Goal: Communication & Community: Share content

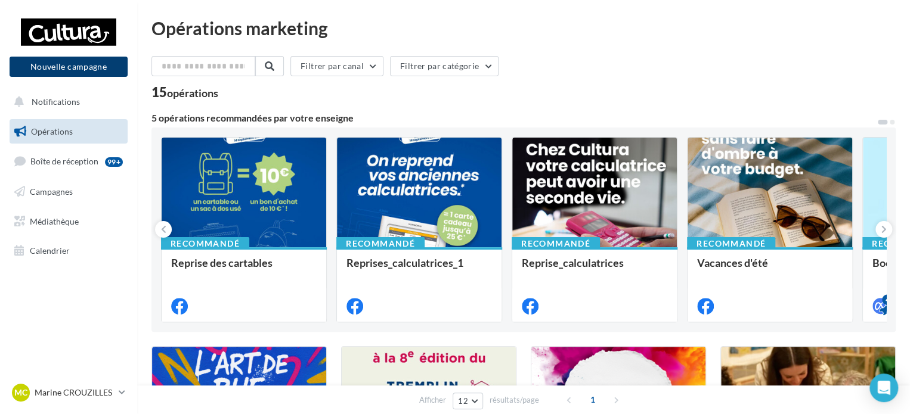
click at [45, 66] on button "Nouvelle campagne" at bounding box center [69, 67] width 118 height 20
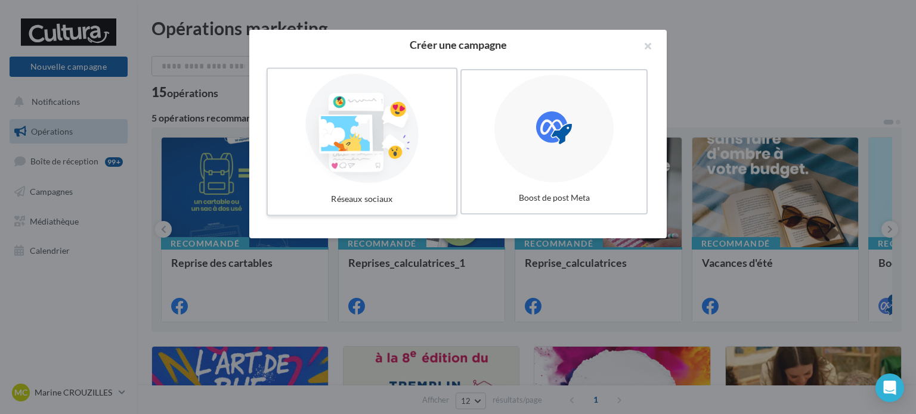
click at [379, 151] on div at bounding box center [362, 129] width 179 height 110
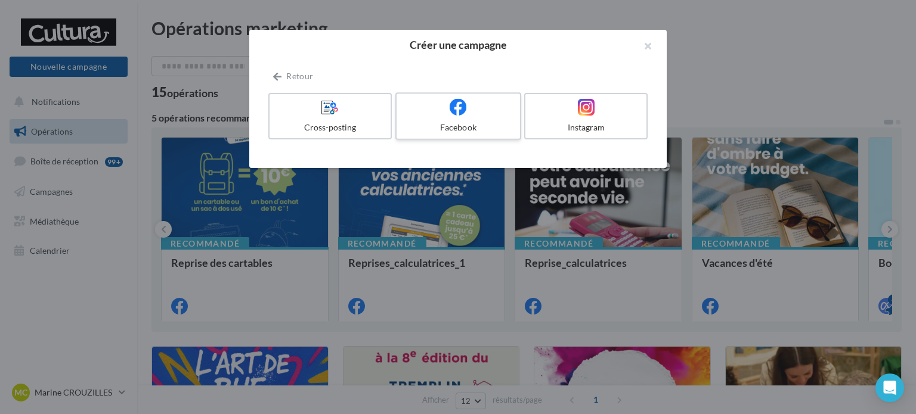
click at [458, 114] on icon at bounding box center [458, 106] width 17 height 17
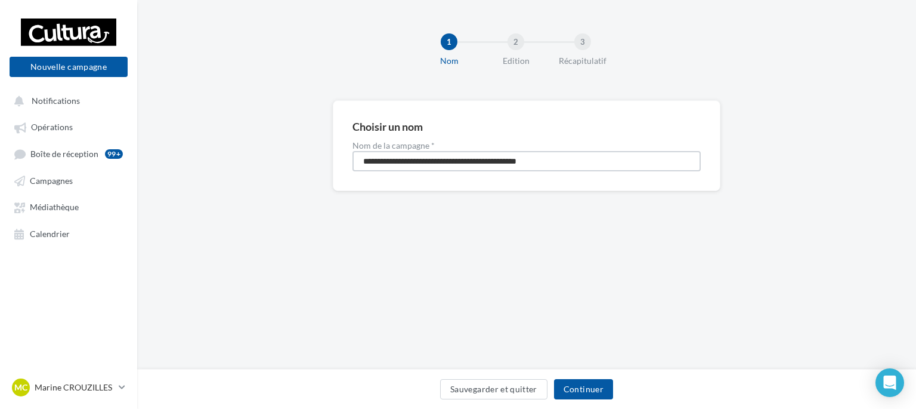
click at [453, 157] on input "**********" at bounding box center [526, 161] width 348 height 20
type input "**********"
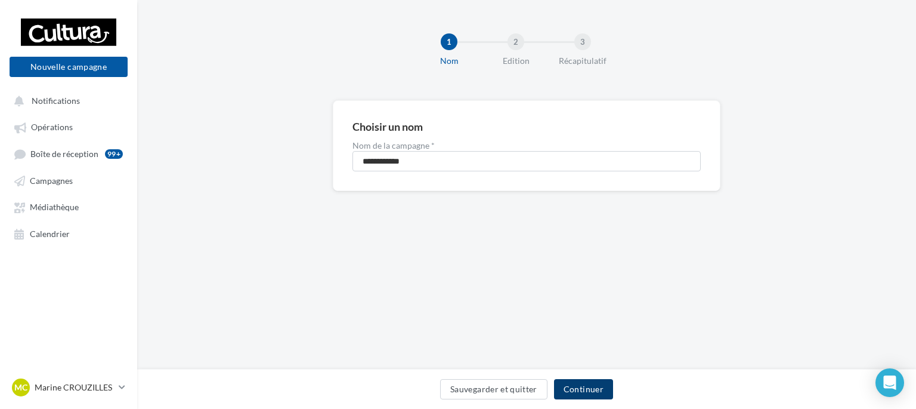
click at [604, 393] on button "Continuer" at bounding box center [583, 389] width 59 height 20
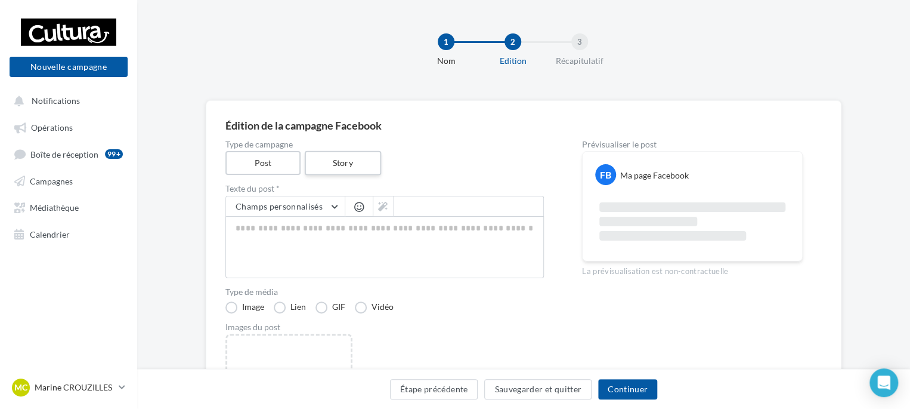
click at [322, 166] on label "Story" at bounding box center [342, 163] width 76 height 24
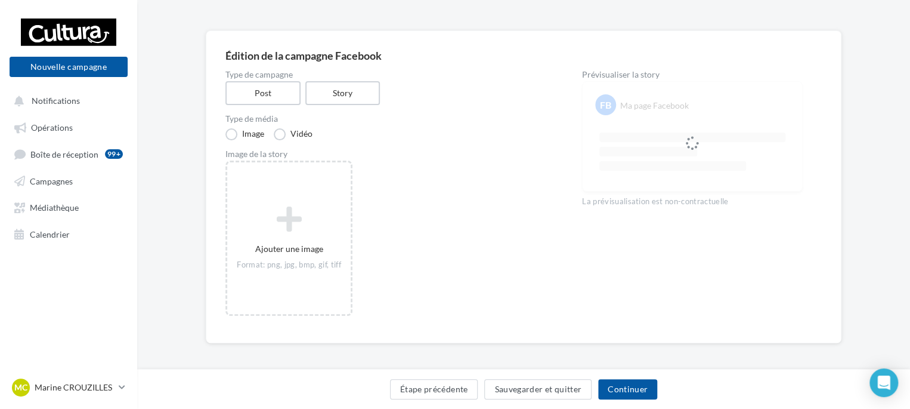
scroll to position [74, 0]
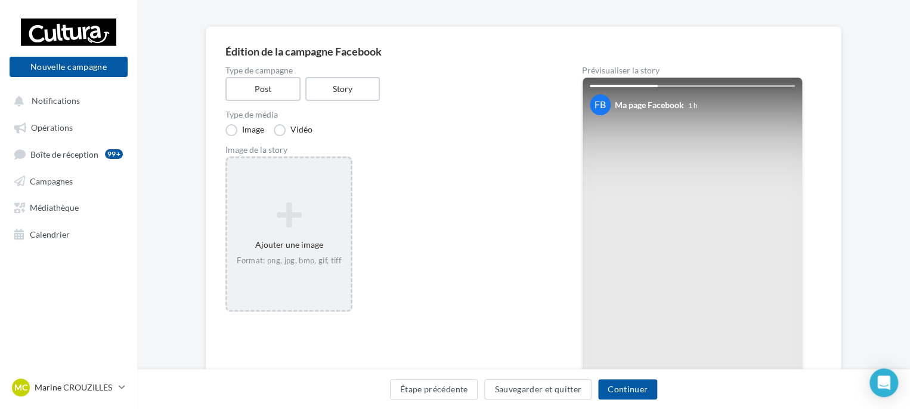
click at [289, 215] on icon at bounding box center [289, 214] width 114 height 29
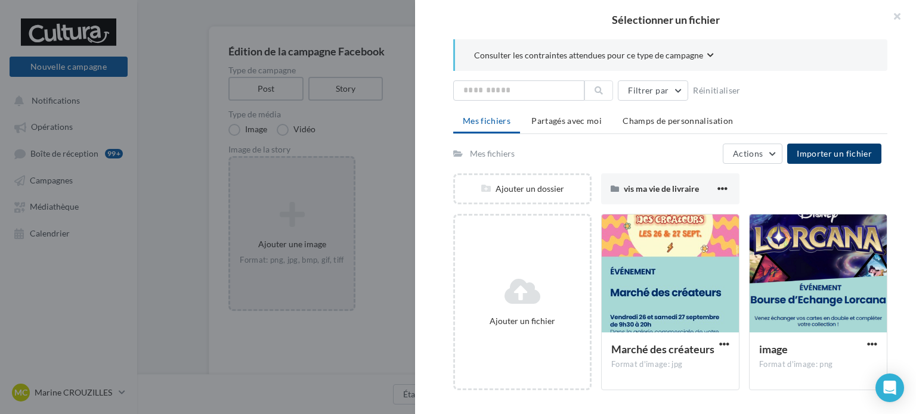
click at [828, 159] on button "Importer un fichier" at bounding box center [834, 154] width 94 height 20
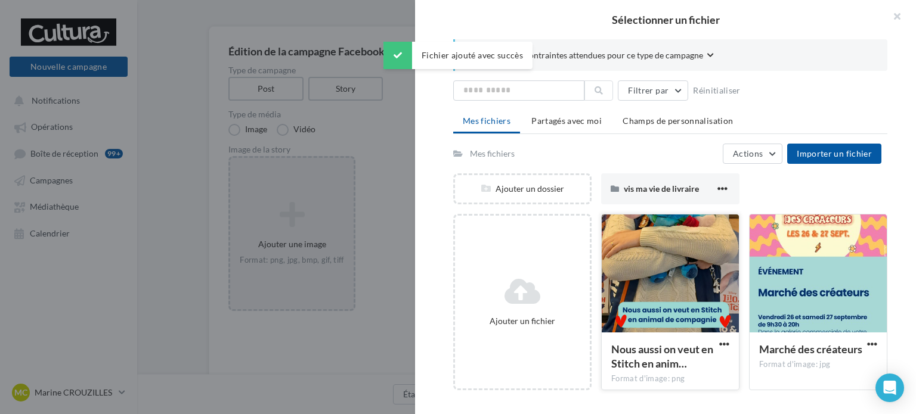
click at [675, 262] on div at bounding box center [670, 274] width 137 height 119
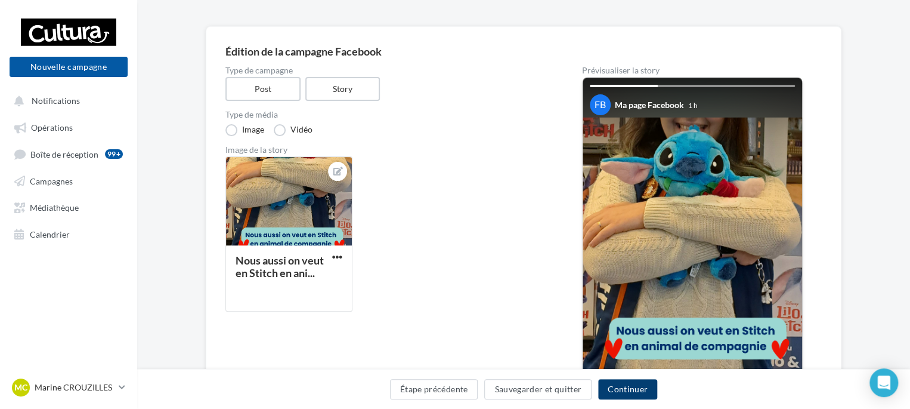
click at [636, 386] on button "Continuer" at bounding box center [627, 389] width 59 height 20
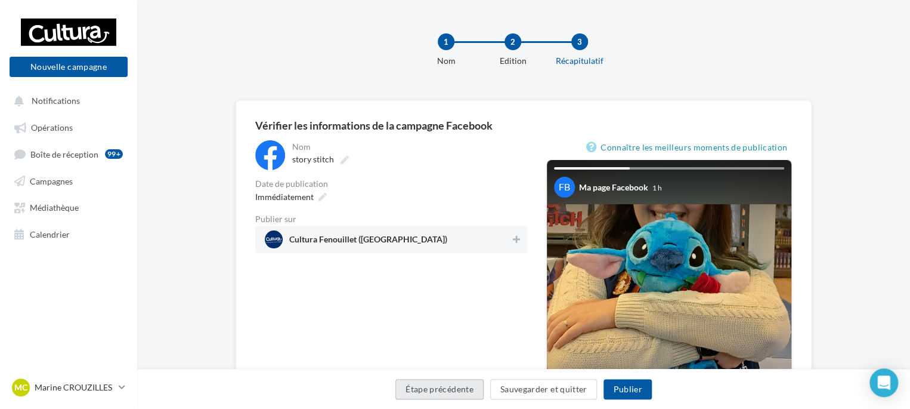
click at [453, 386] on button "Étape précédente" at bounding box center [439, 389] width 88 height 20
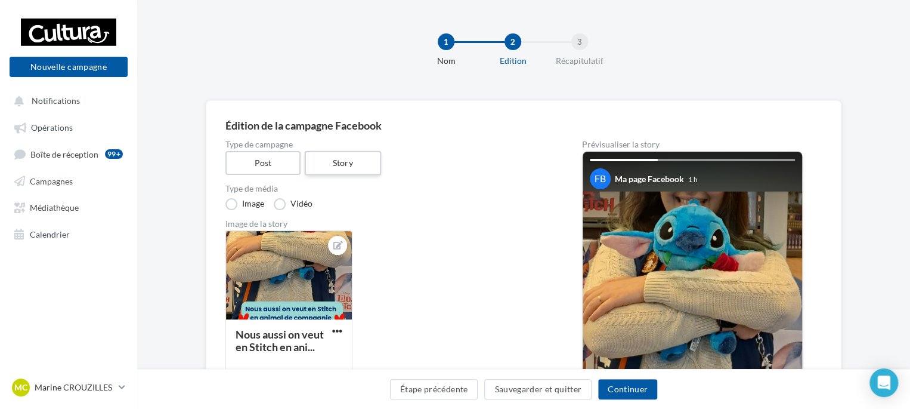
click at [349, 165] on label "Story" at bounding box center [342, 163] width 76 height 24
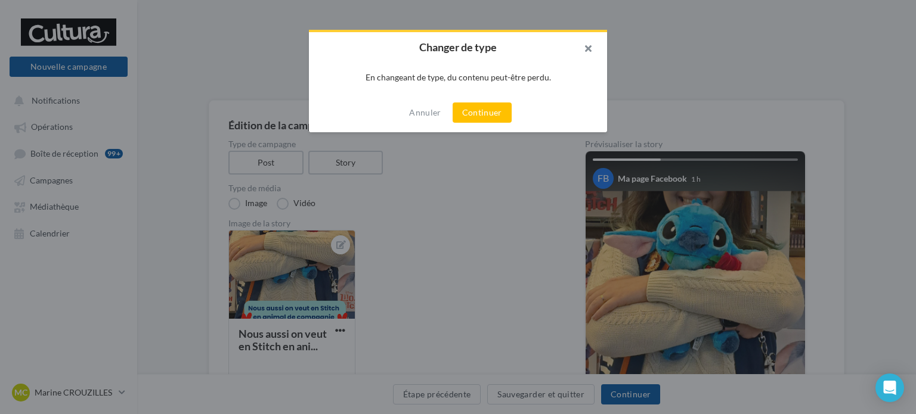
click at [592, 46] on button "button" at bounding box center [583, 50] width 48 height 36
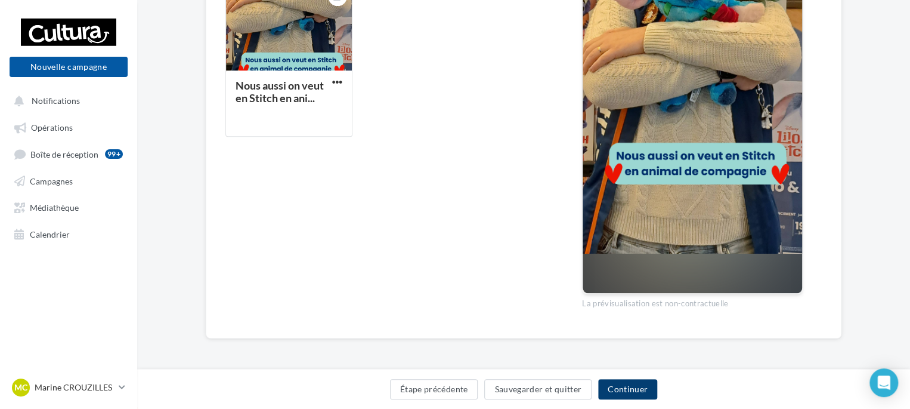
click at [636, 395] on button "Continuer" at bounding box center [627, 389] width 59 height 20
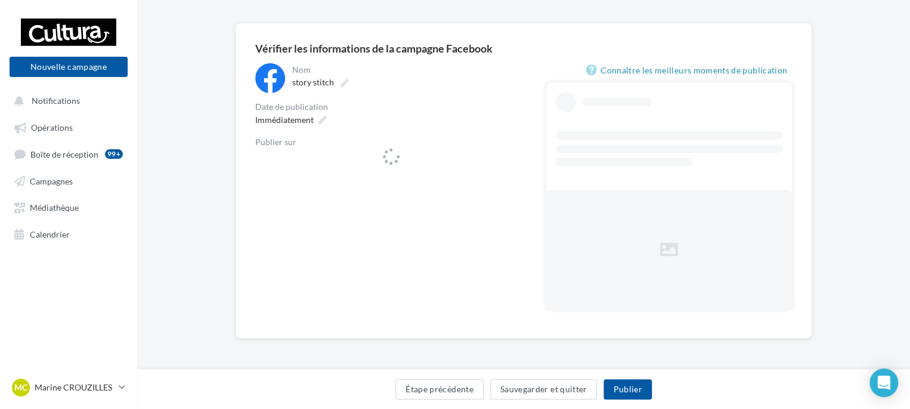
scroll to position [76, 0]
click at [412, 175] on div "Cultura Fenouillet (Fenouillet)" at bounding box center [391, 162] width 272 height 27
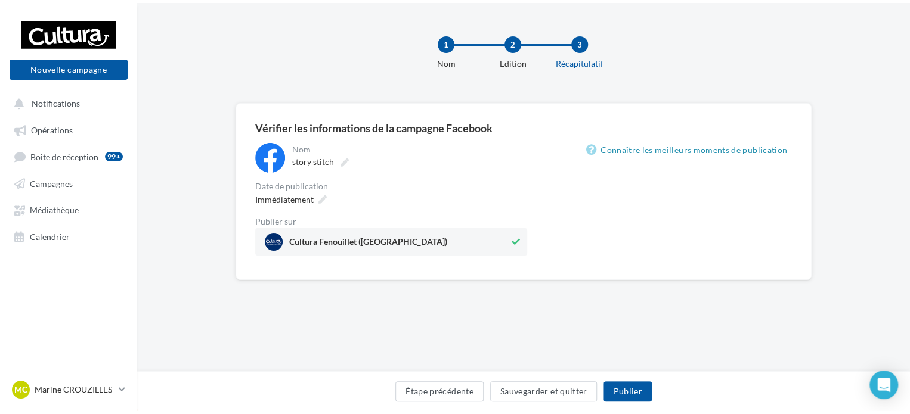
scroll to position [0, 0]
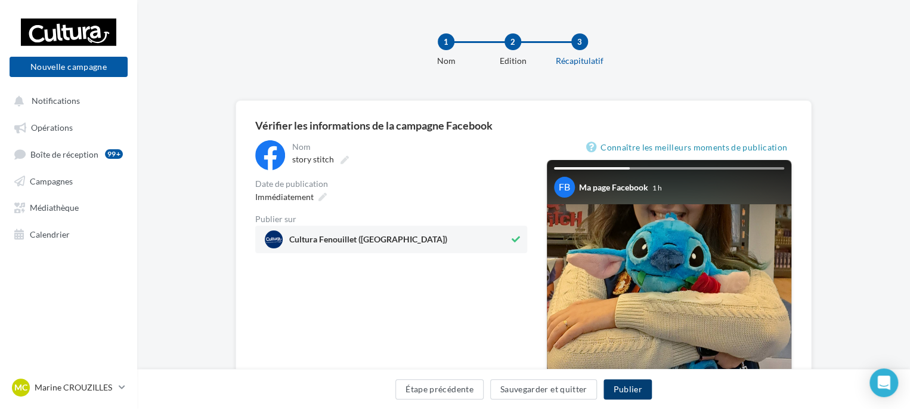
click at [641, 390] on button "Publier" at bounding box center [628, 389] width 48 height 20
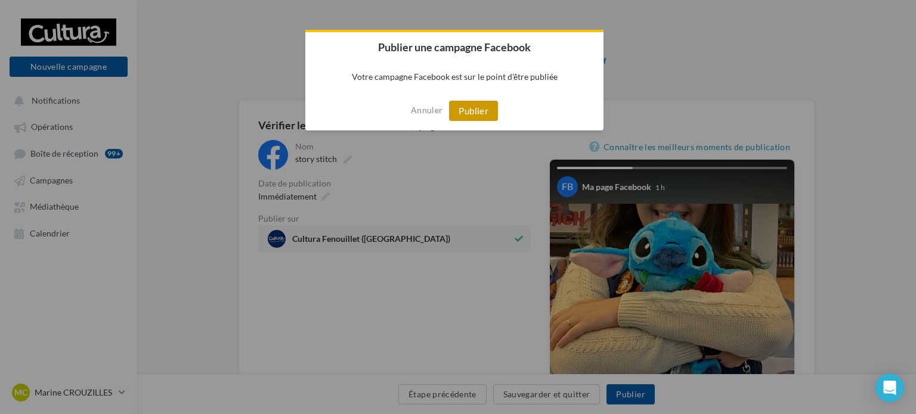
click at [465, 114] on button "Publier" at bounding box center [473, 111] width 49 height 20
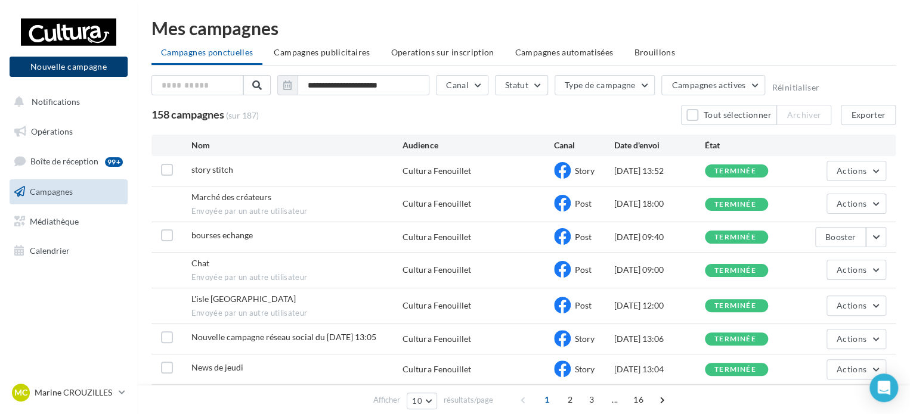
click at [69, 59] on button "Nouvelle campagne" at bounding box center [69, 67] width 118 height 20
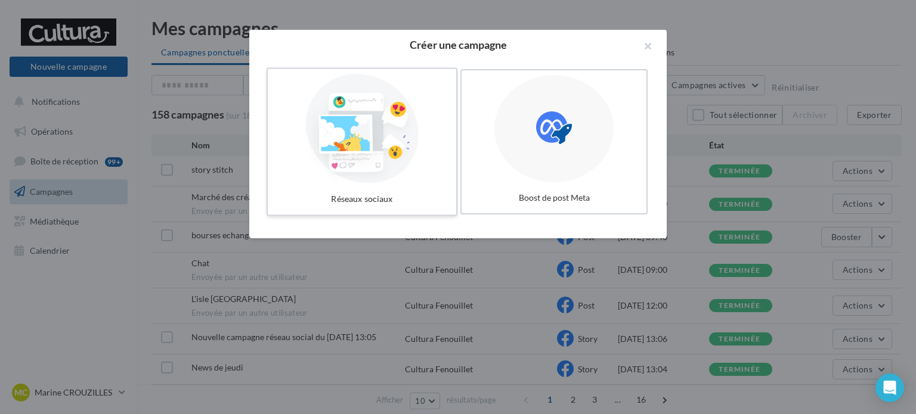
click at [422, 154] on div at bounding box center [362, 129] width 179 height 110
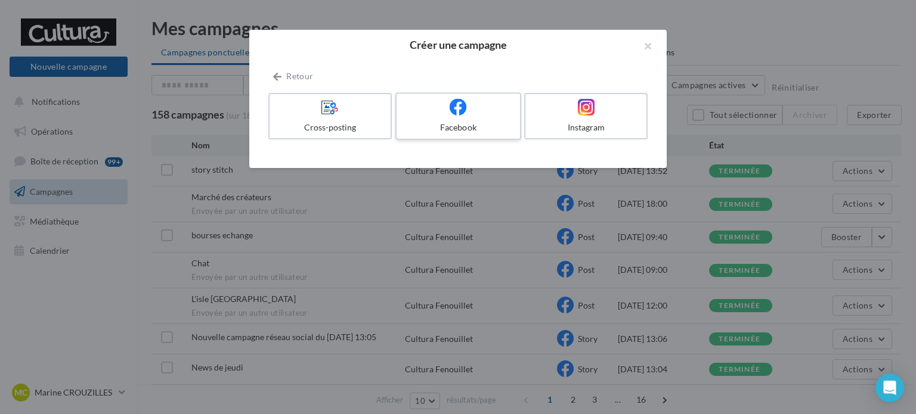
click at [448, 112] on div at bounding box center [457, 107] width 113 height 18
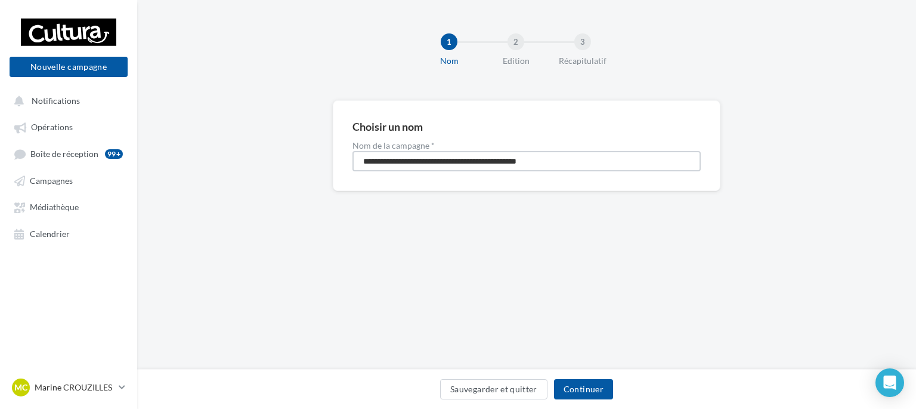
click at [455, 165] on input "**********" at bounding box center [526, 161] width 348 height 20
type input "**********"
click at [567, 398] on button "Continuer" at bounding box center [583, 389] width 59 height 20
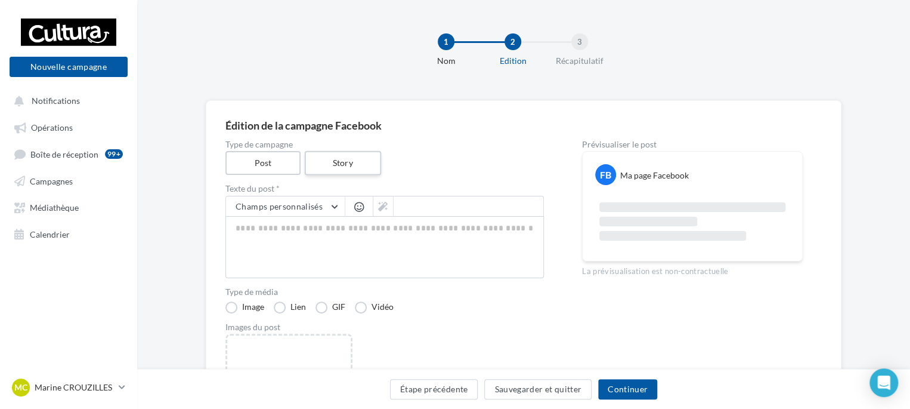
click at [370, 171] on label "Story" at bounding box center [342, 163] width 76 height 24
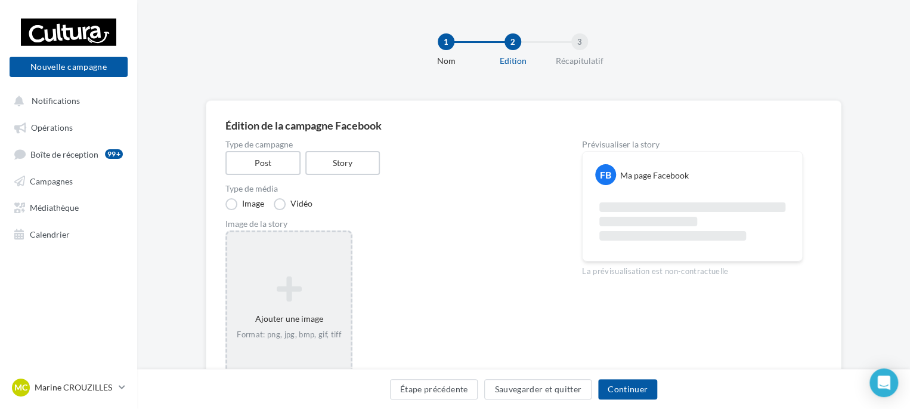
click at [286, 286] on icon at bounding box center [289, 288] width 114 height 29
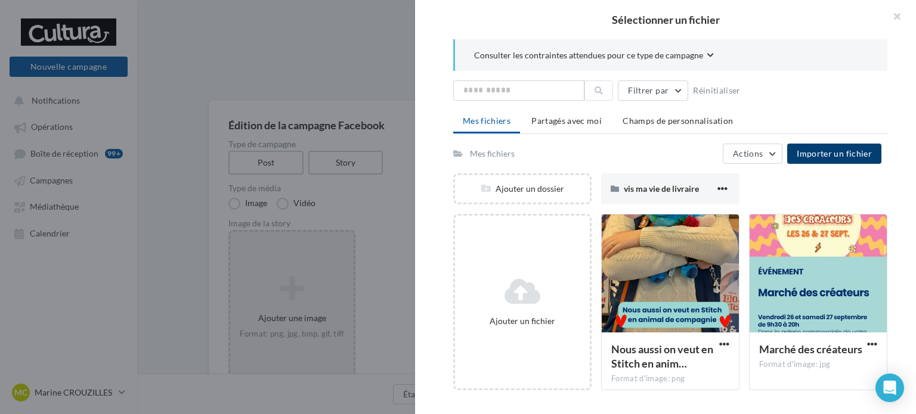
click at [839, 158] on button "Importer un fichier" at bounding box center [834, 154] width 94 height 20
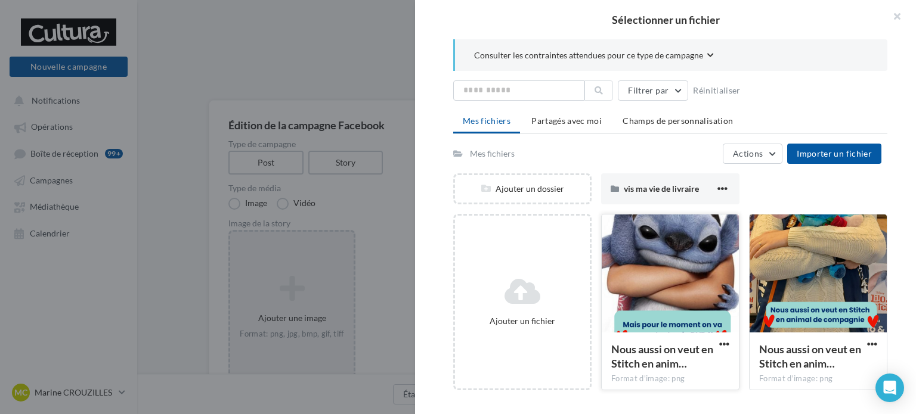
click at [676, 270] on div at bounding box center [670, 274] width 137 height 119
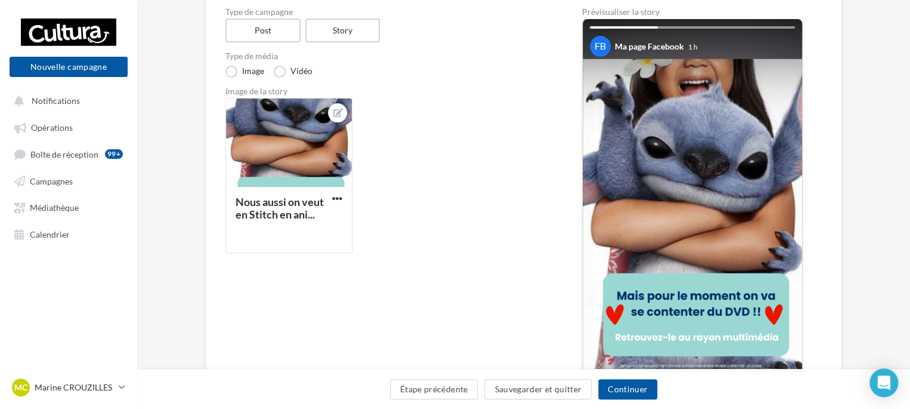
scroll to position [119, 0]
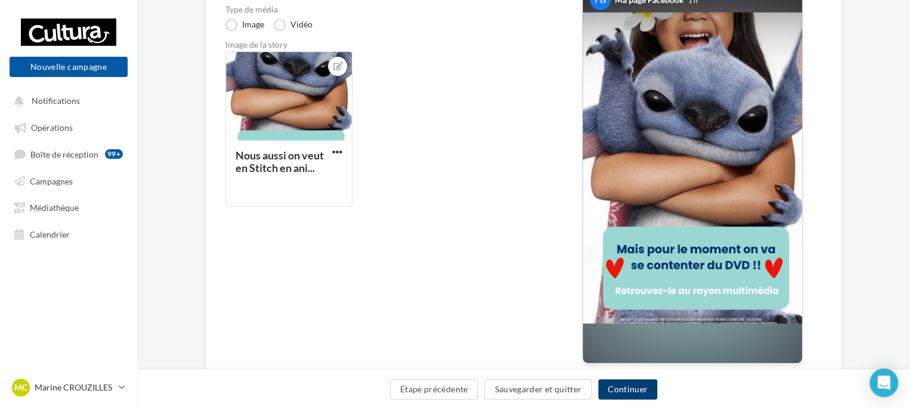
click at [609, 391] on button "Continuer" at bounding box center [627, 389] width 59 height 20
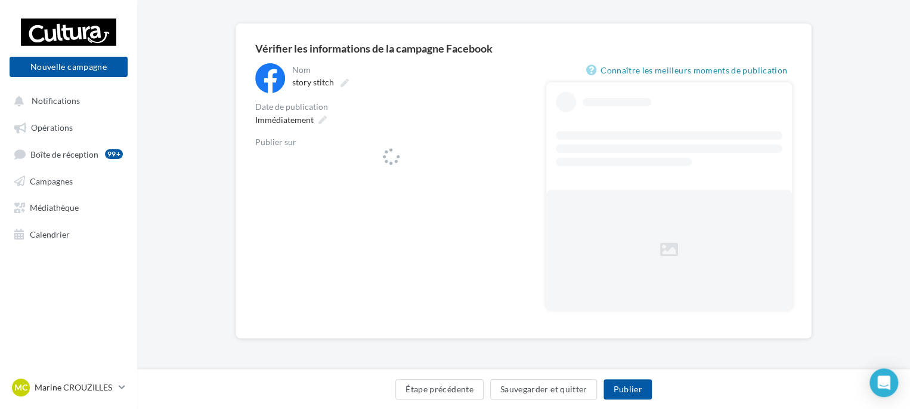
scroll to position [76, 0]
click at [472, 167] on span "Cultura Fenouillet (Fenouillet)" at bounding box center [388, 163] width 246 height 18
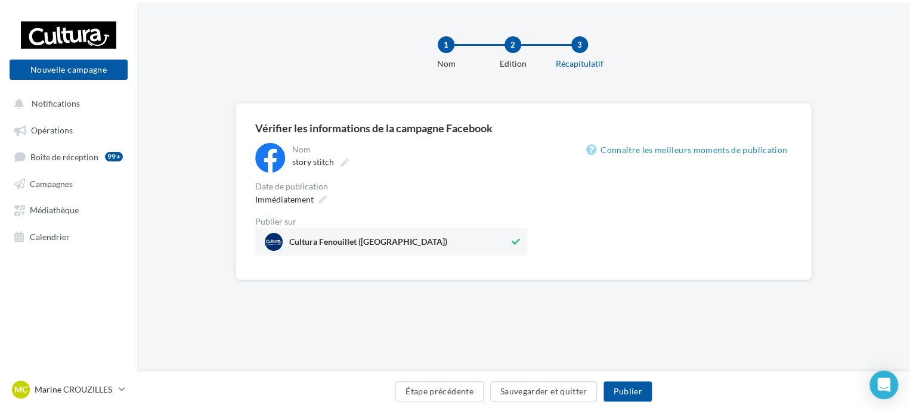
scroll to position [0, 0]
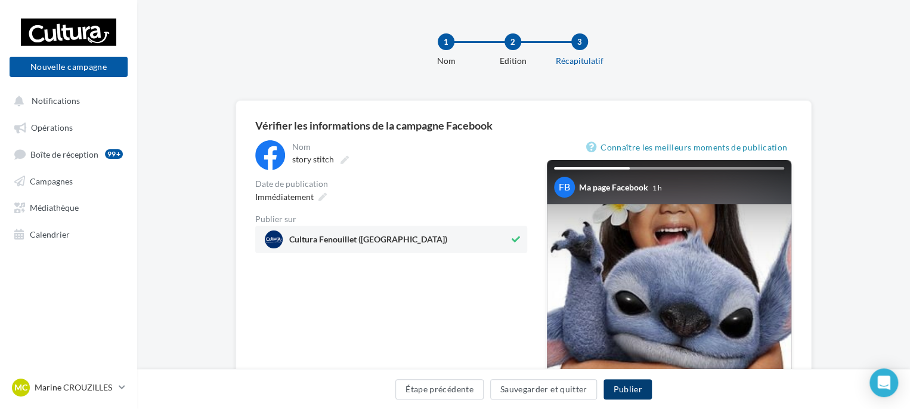
click at [631, 390] on button "Publier" at bounding box center [628, 389] width 48 height 20
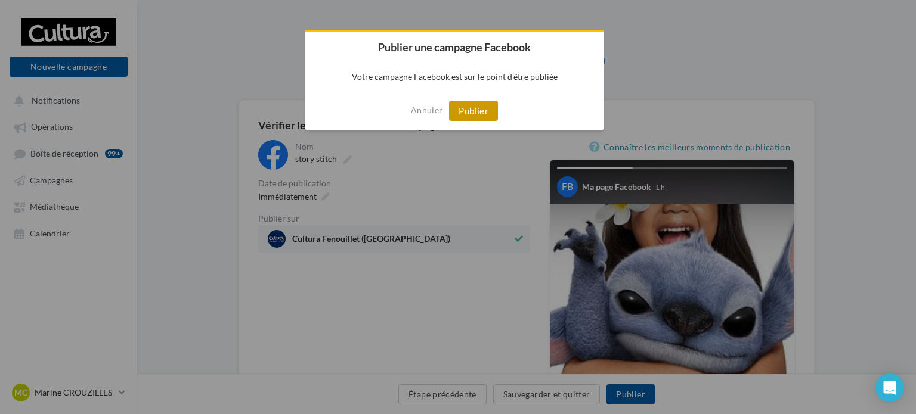
click at [485, 115] on button "Publier" at bounding box center [473, 111] width 49 height 20
